Goal: Task Accomplishment & Management: Use online tool/utility

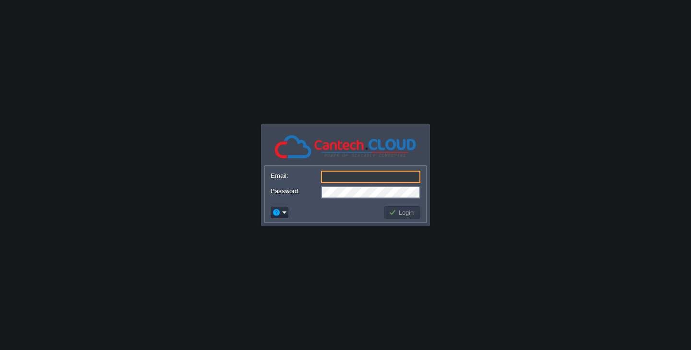
type input "[EMAIL_ADDRESS][DOMAIN_NAME]"
click at [396, 212] on button "Login" at bounding box center [402, 212] width 28 height 9
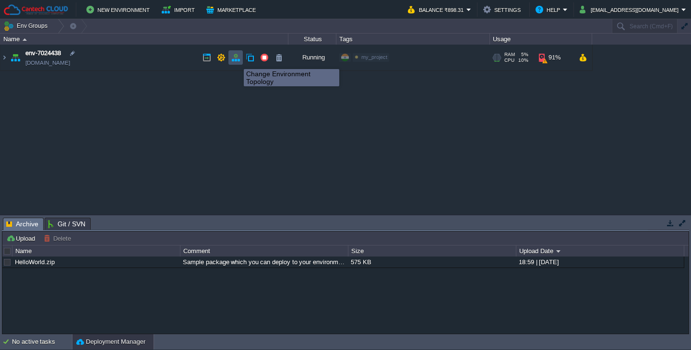
click at [236, 60] on button "button" at bounding box center [235, 57] width 9 height 9
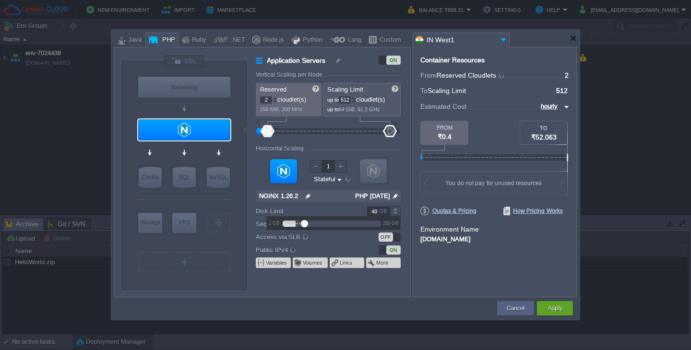
click at [303, 222] on div at bounding box center [304, 223] width 7 height 7
drag, startPoint x: 559, startPoint y: 307, endPoint x: 482, endPoint y: 281, distance: 81.3
click at [482, 281] on div "VM Balancing VM Application Servers VM Cache VM SQL VM NoSQL VM Storage VM VPS …" at bounding box center [345, 183] width 468 height 273
click at [300, 223] on div at bounding box center [300, 223] width 7 height 7
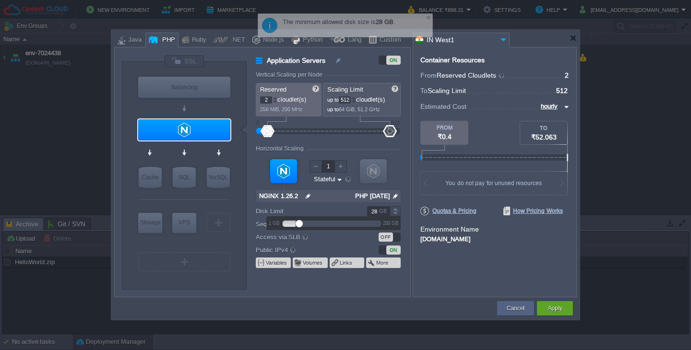
click at [295, 224] on div at bounding box center [331, 223] width 99 height 11
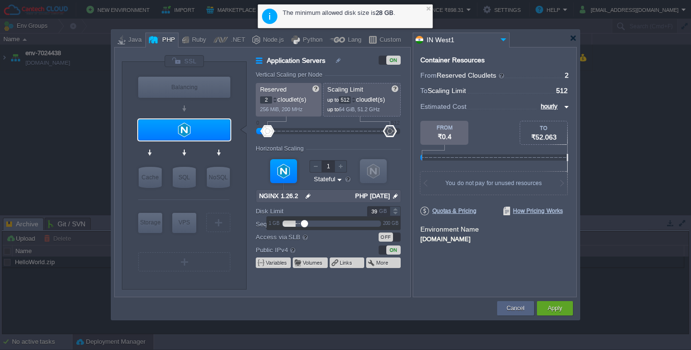
click at [303, 225] on div at bounding box center [304, 223] width 7 height 7
type input "40"
click at [303, 225] on div at bounding box center [304, 223] width 7 height 7
click at [554, 311] on button "Apply" at bounding box center [554, 309] width 14 height 10
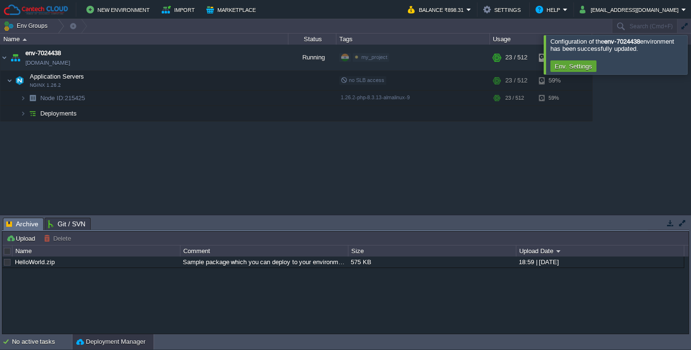
click at [690, 53] on div at bounding box center [702, 54] width 0 height 39
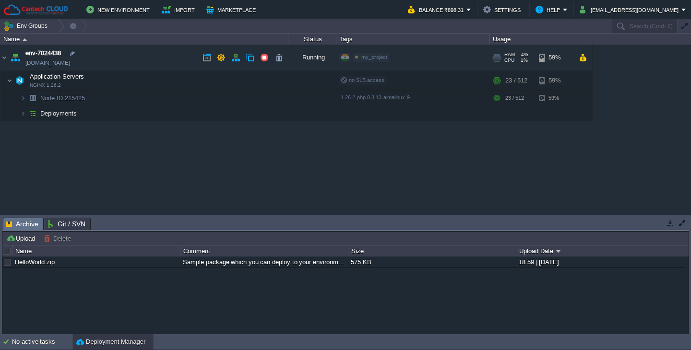
click at [548, 58] on div "59%" at bounding box center [554, 58] width 31 height 26
